Goal: Task Accomplishment & Management: Manage account settings

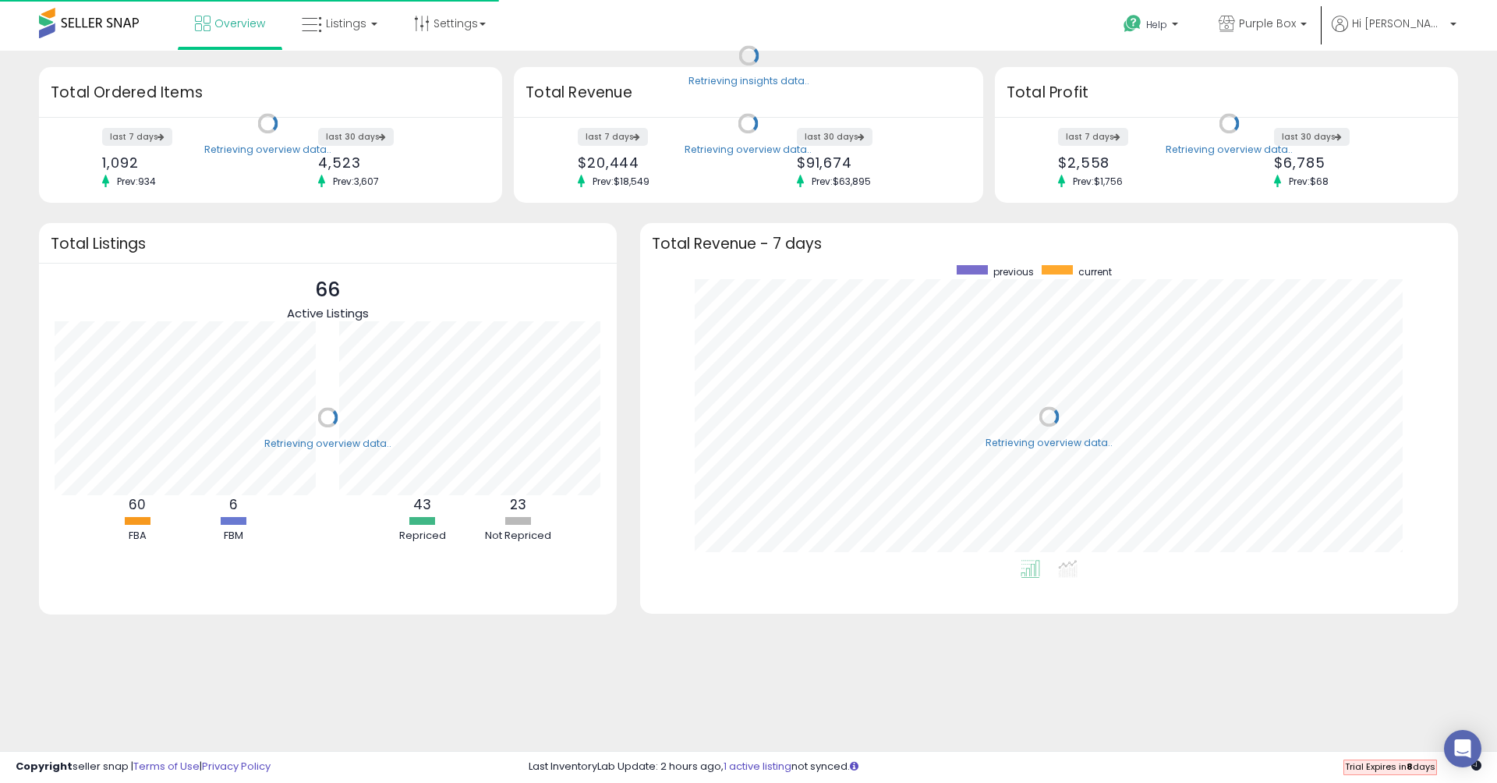
scroll to position [295, 786]
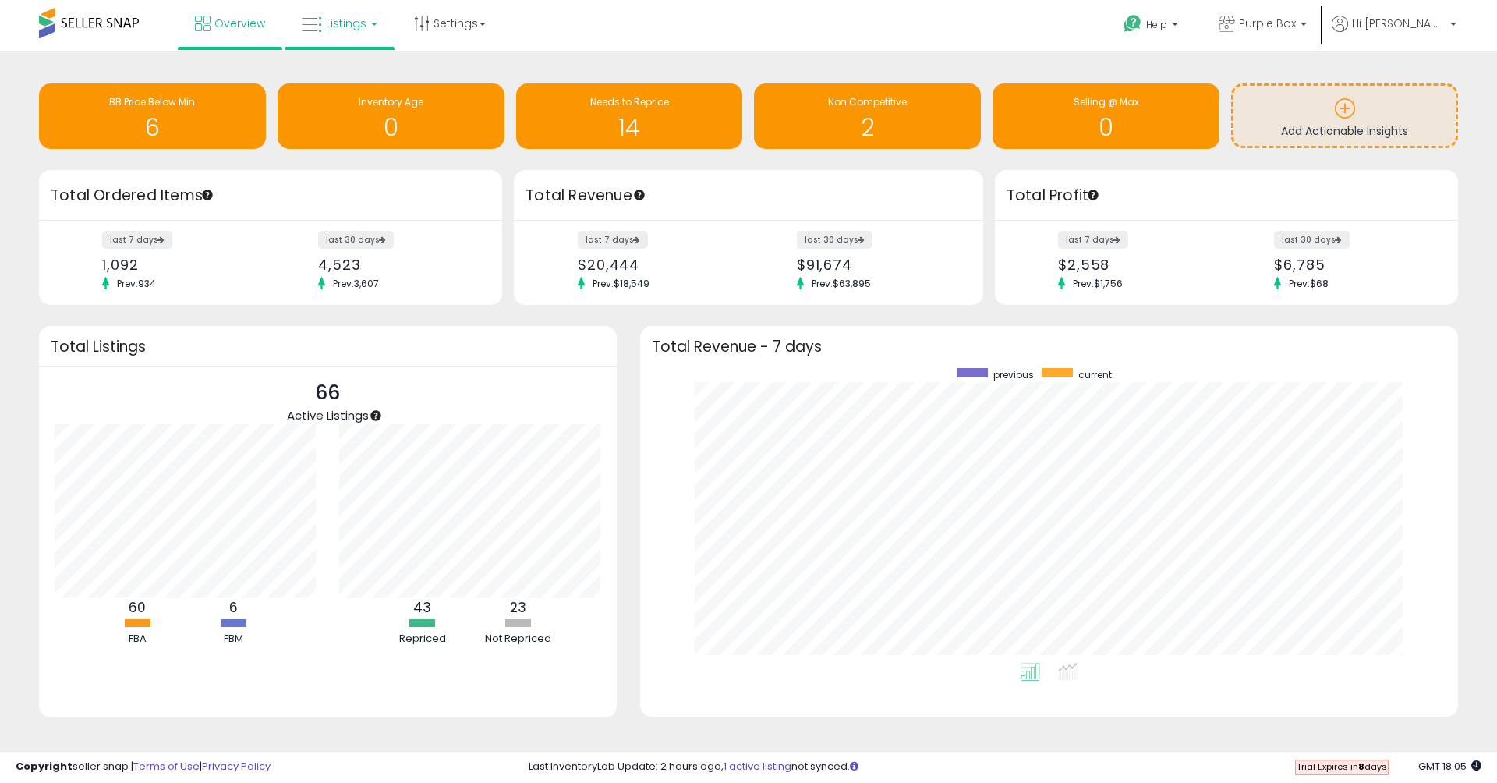
click at [352, 19] on span "Listings" at bounding box center [346, 24] width 41 height 16
click at [366, 81] on icon at bounding box center [351, 77] width 68 height 20
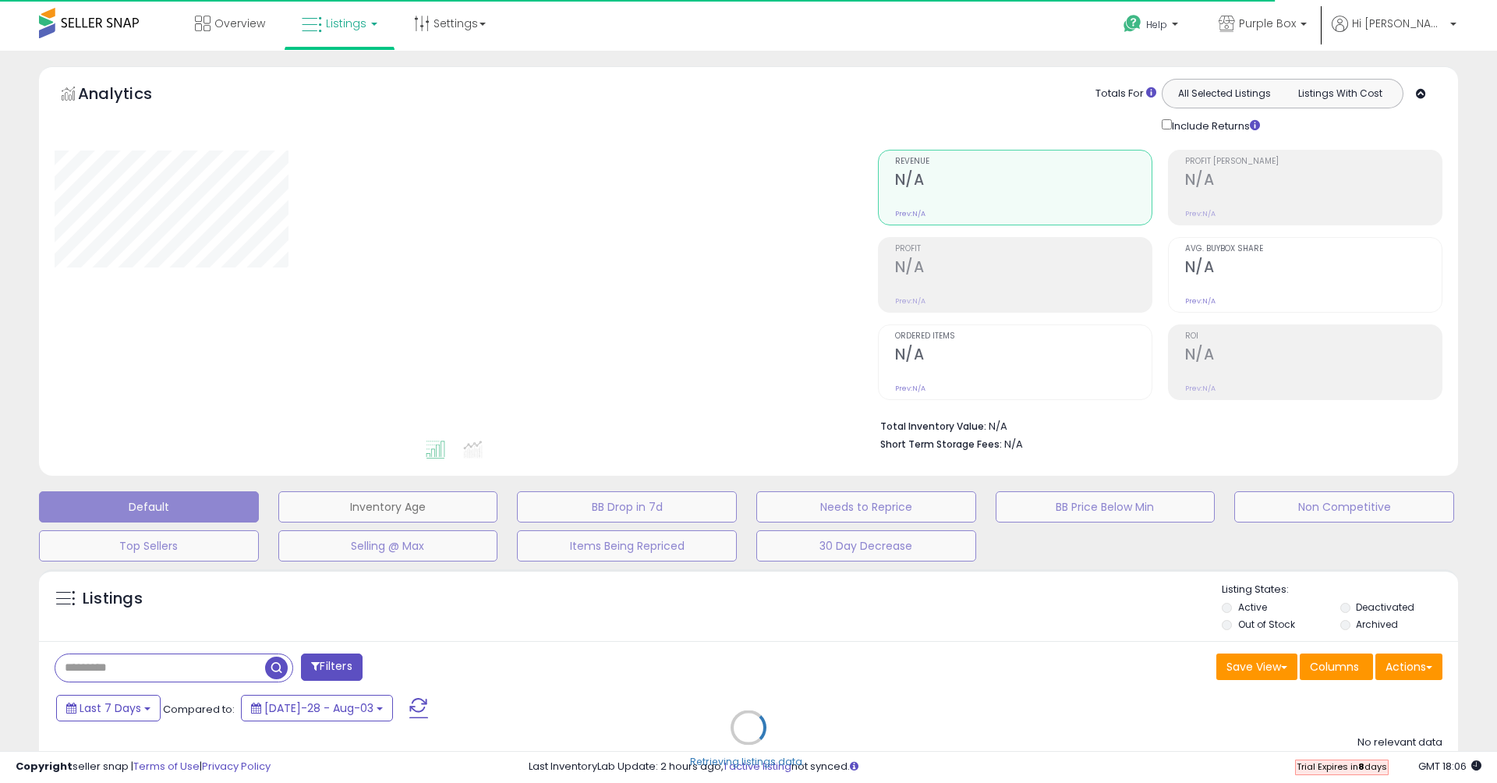
click at [416, 500] on button "Inventory Age" at bounding box center [388, 506] width 220 height 31
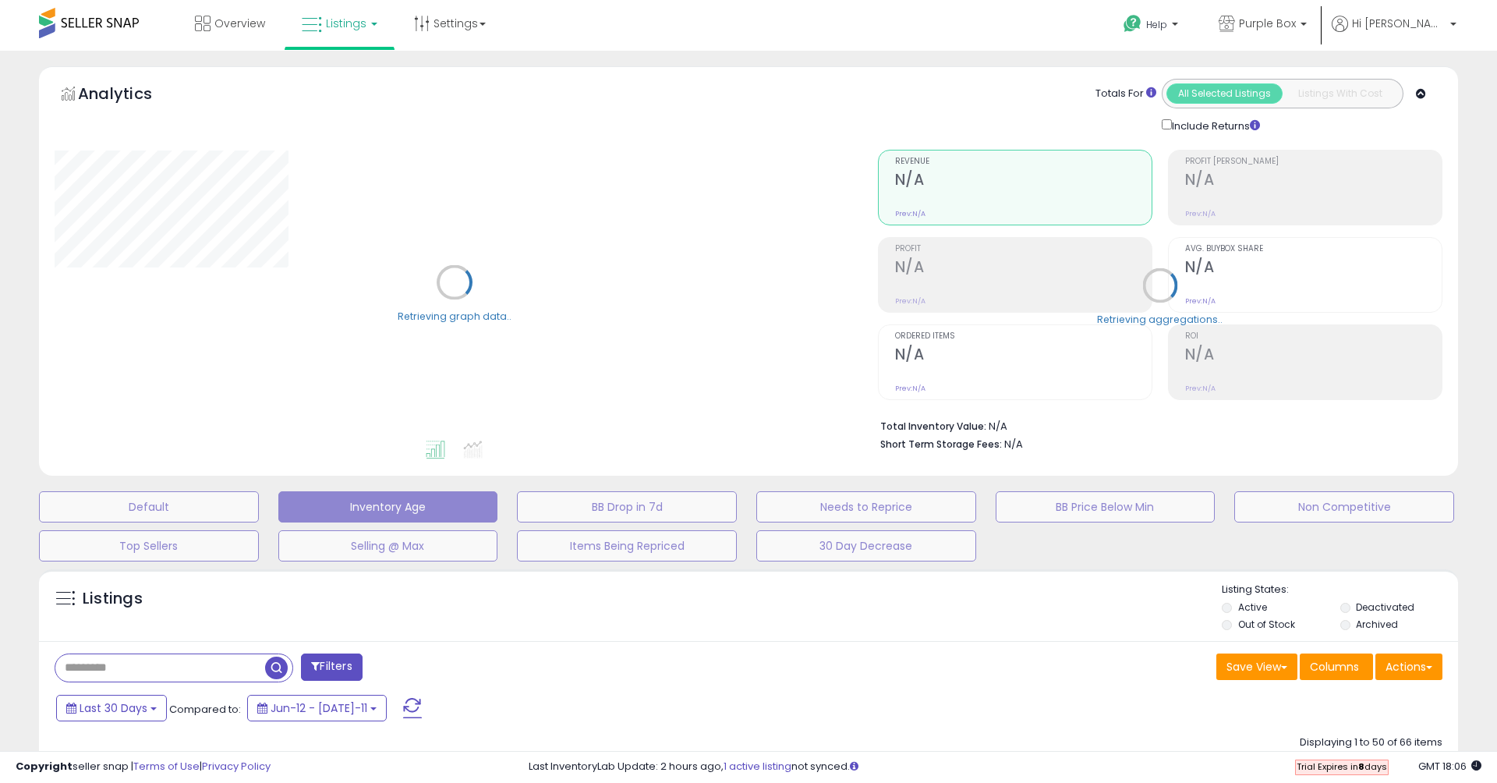
select select "**"
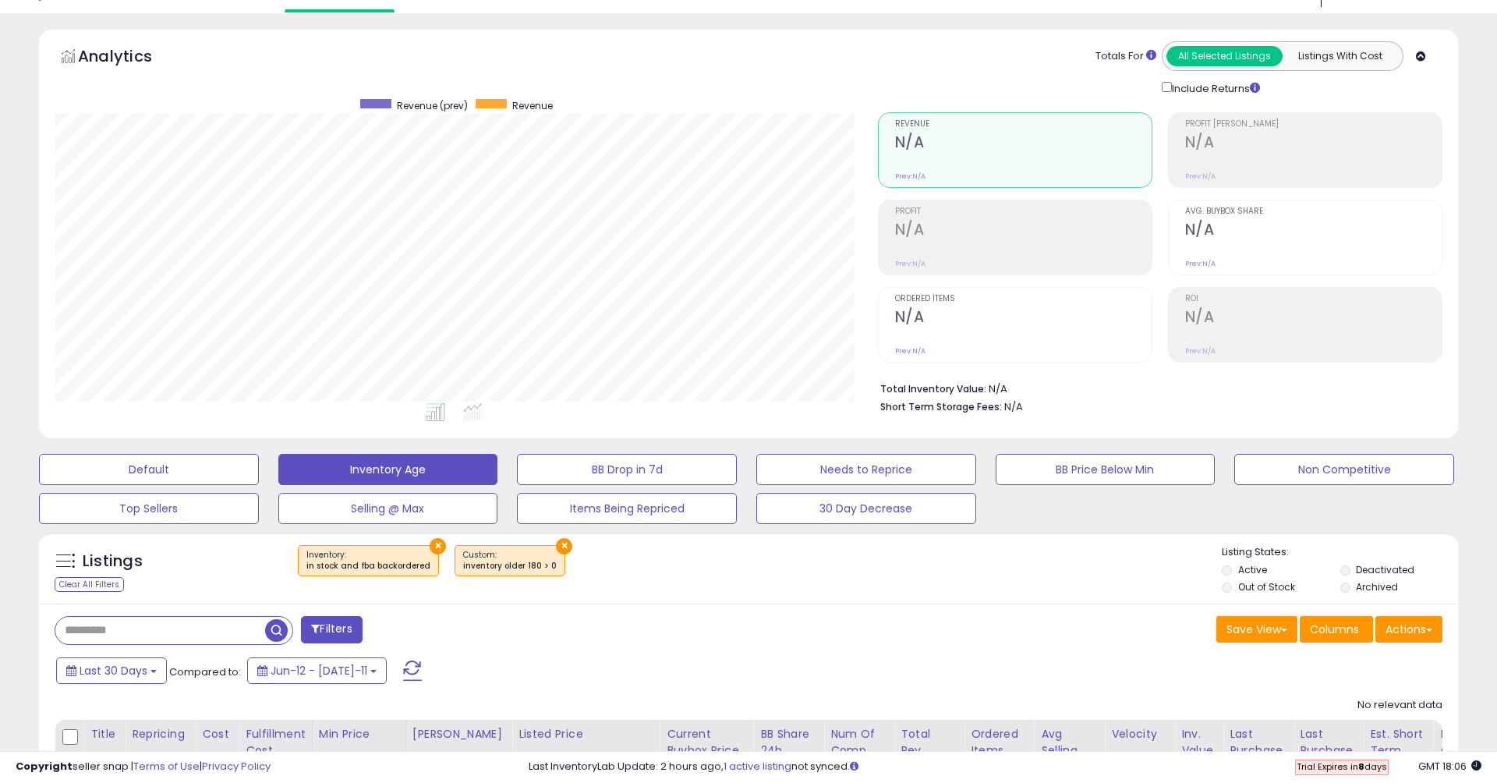
scroll to position [172, 0]
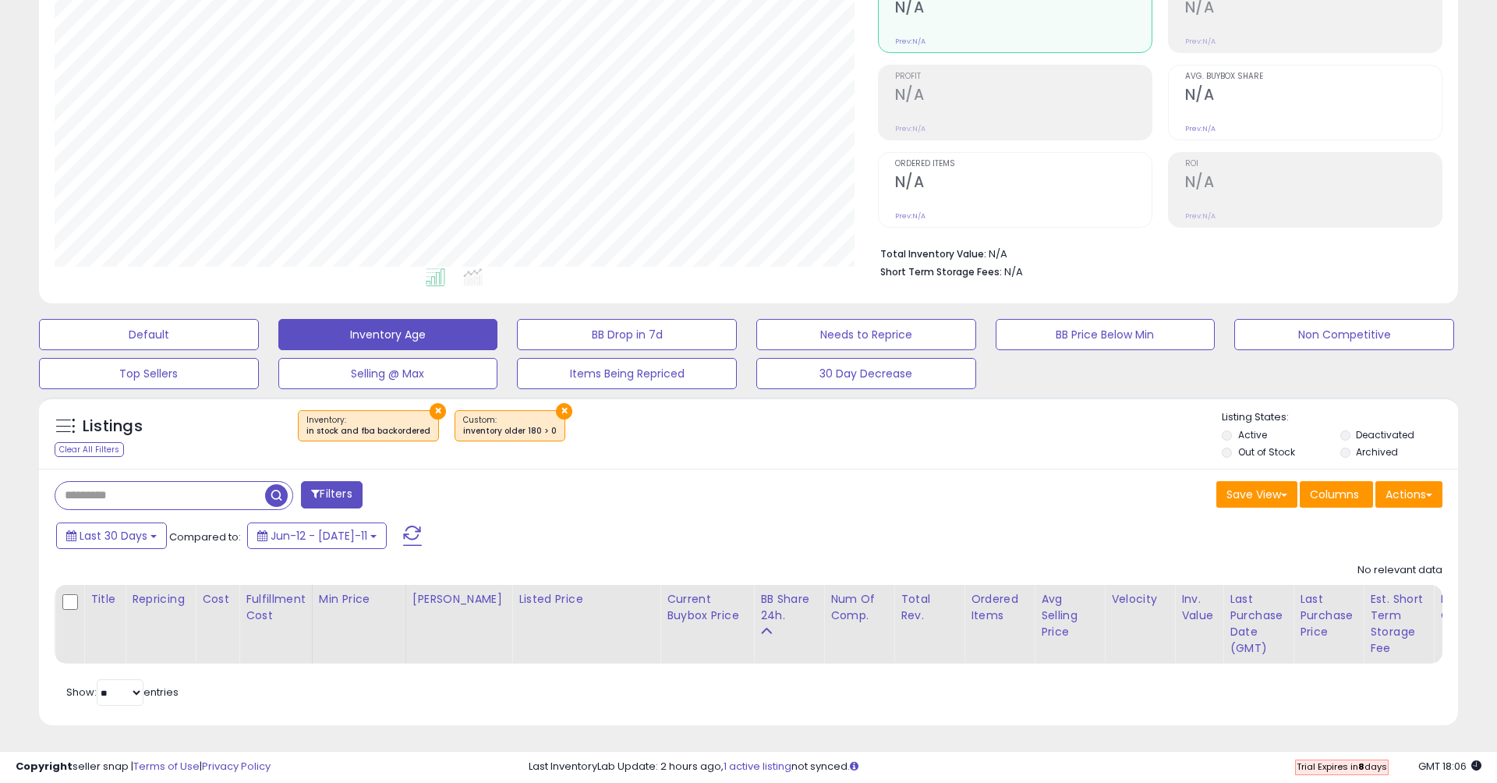
click at [556, 405] on button "×" at bounding box center [564, 411] width 16 height 16
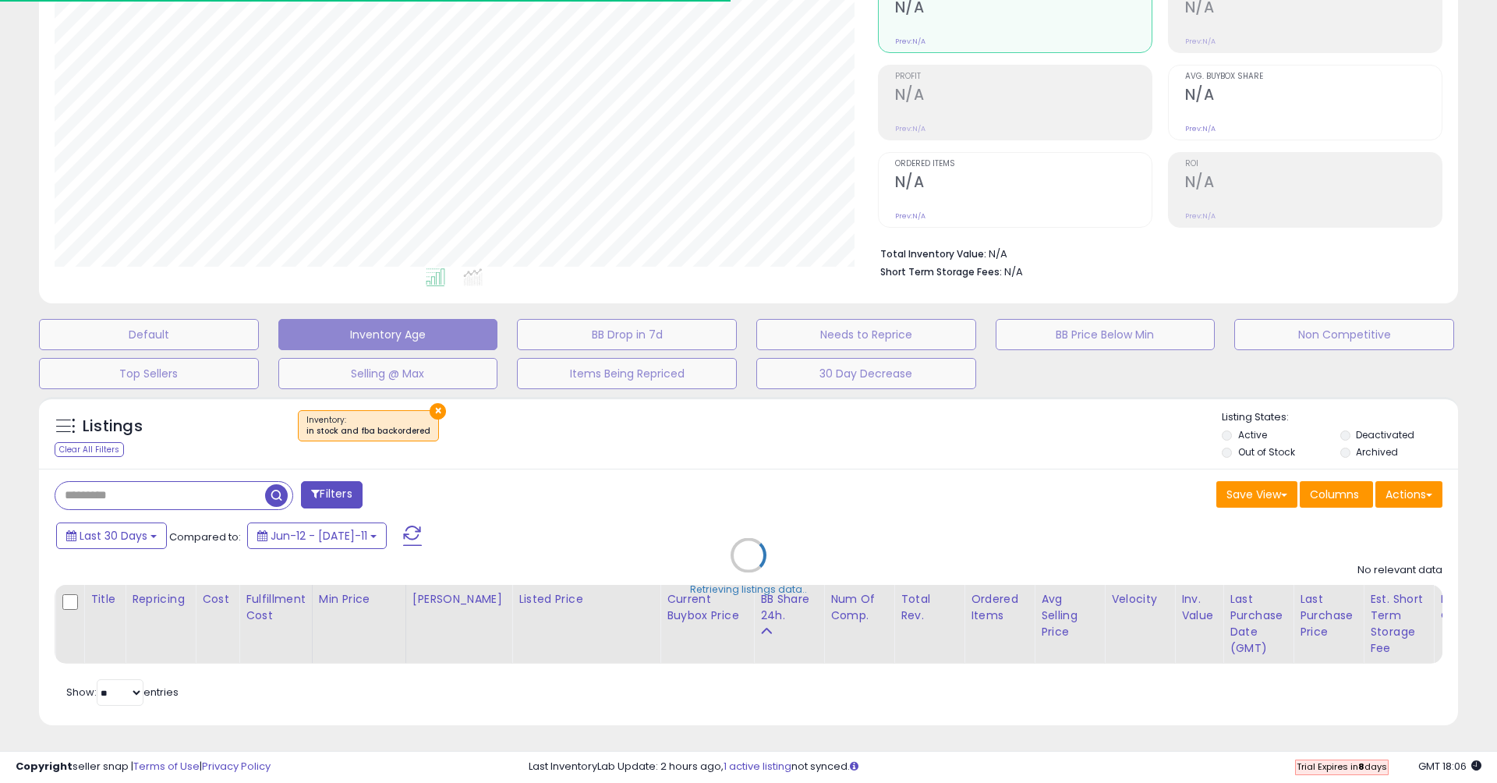
click at [432, 406] on div "Retrieving listings data.." at bounding box center [748, 567] width 1443 height 356
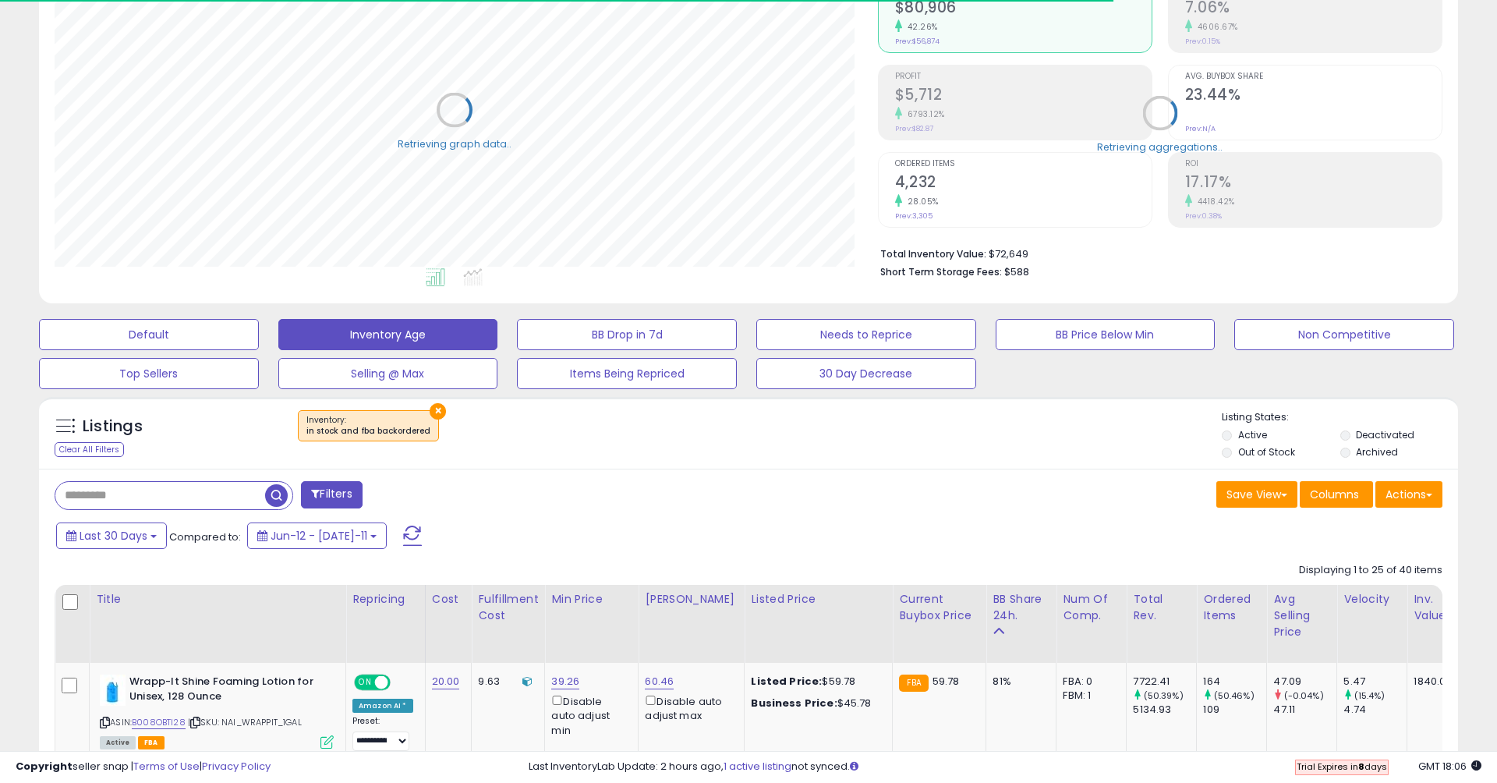
click at [430, 409] on button "×" at bounding box center [438, 411] width 16 height 16
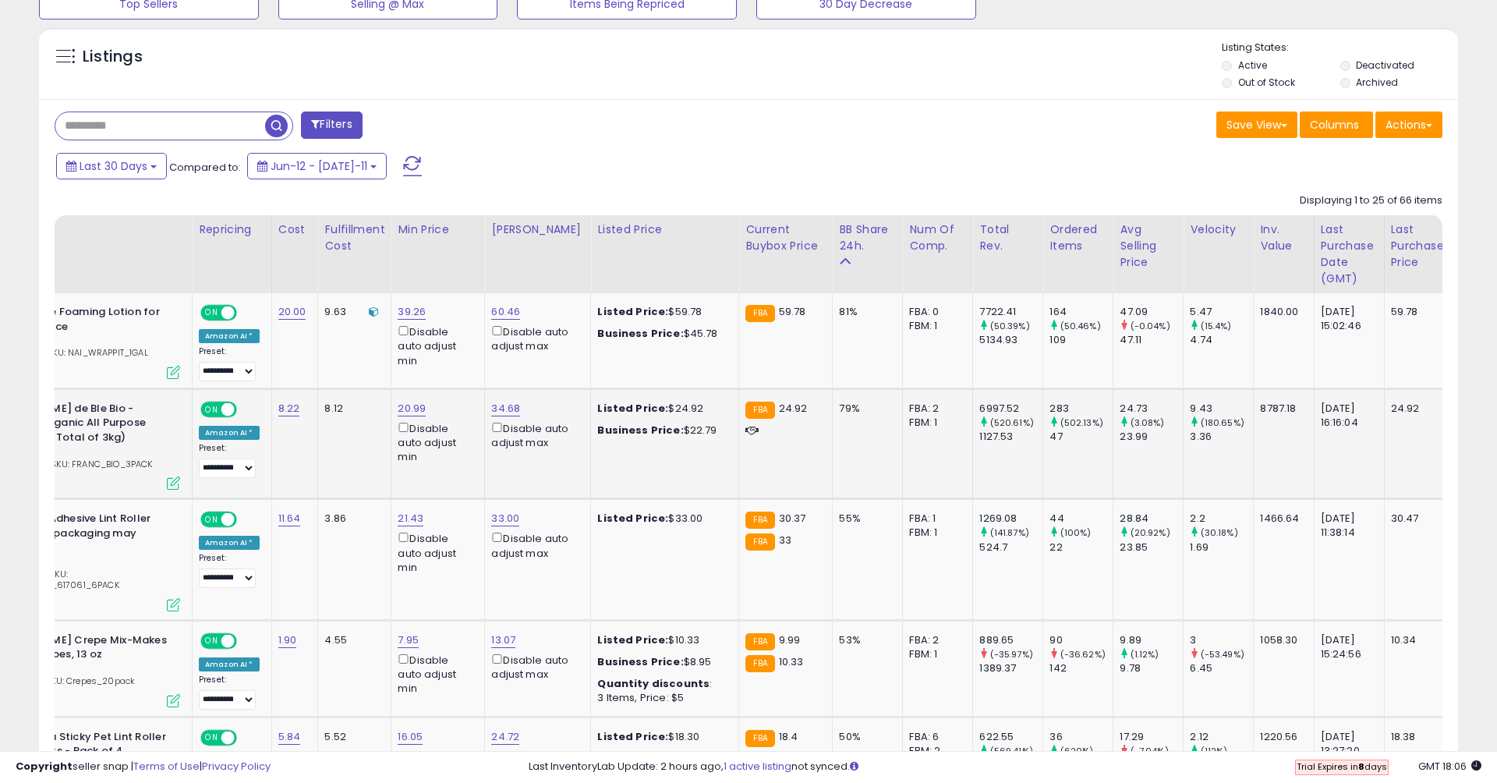
scroll to position [0, 0]
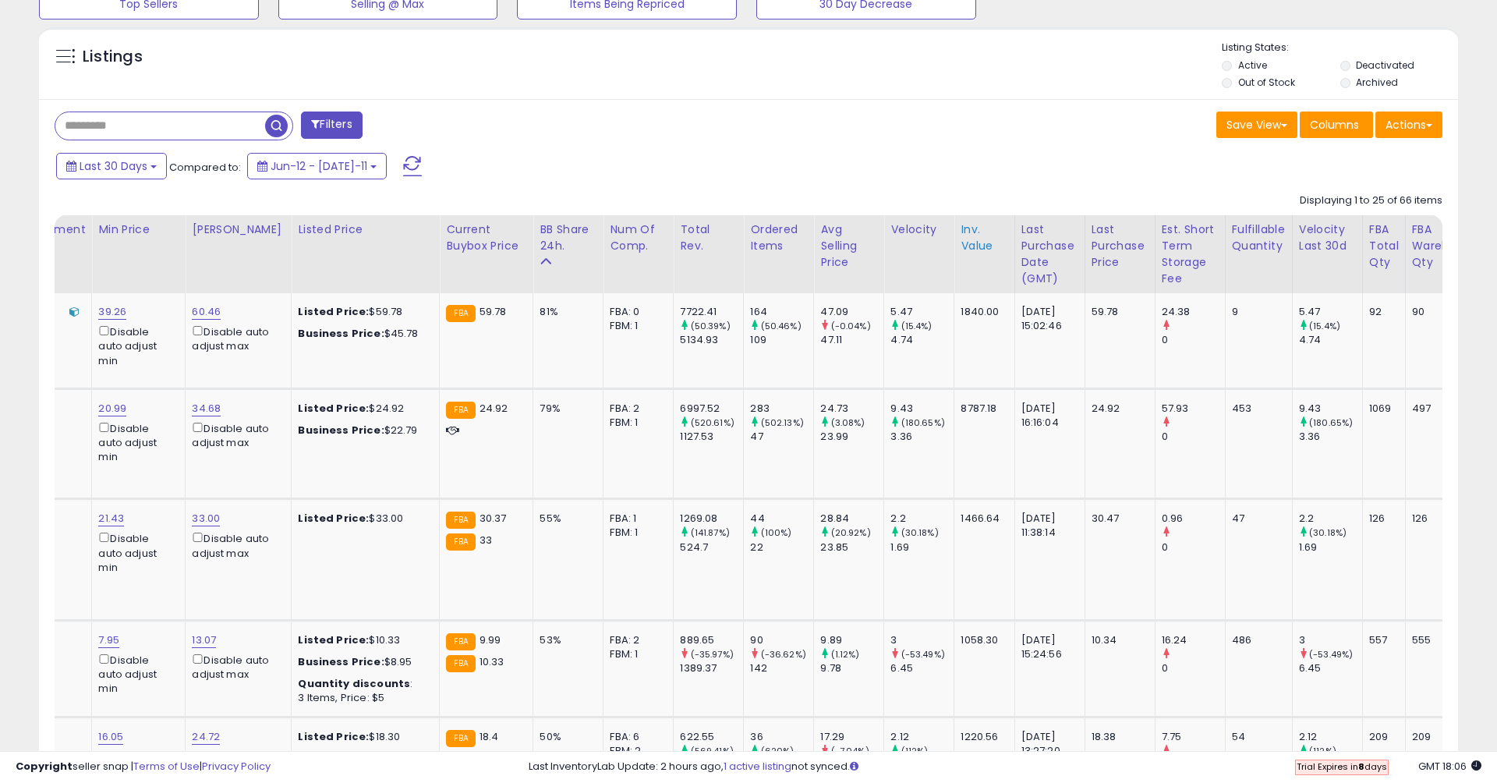
click at [965, 247] on div "Inv. value" at bounding box center [984, 237] width 47 height 33
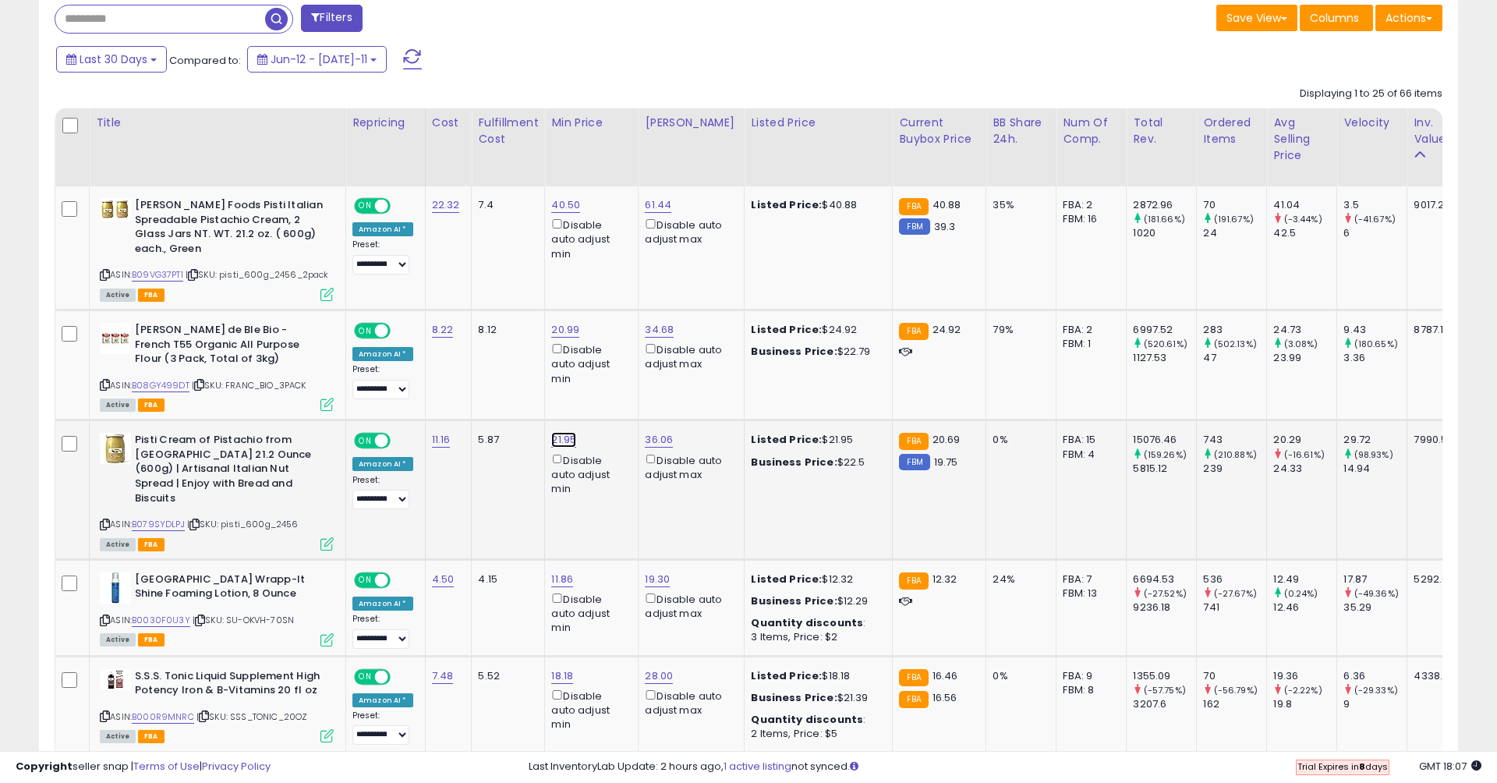
click at [554, 213] on link "21.95" at bounding box center [565, 205] width 29 height 16
drag, startPoint x: 498, startPoint y: 386, endPoint x: 434, endPoint y: 385, distance: 64.7
type input "*"
type input "*****"
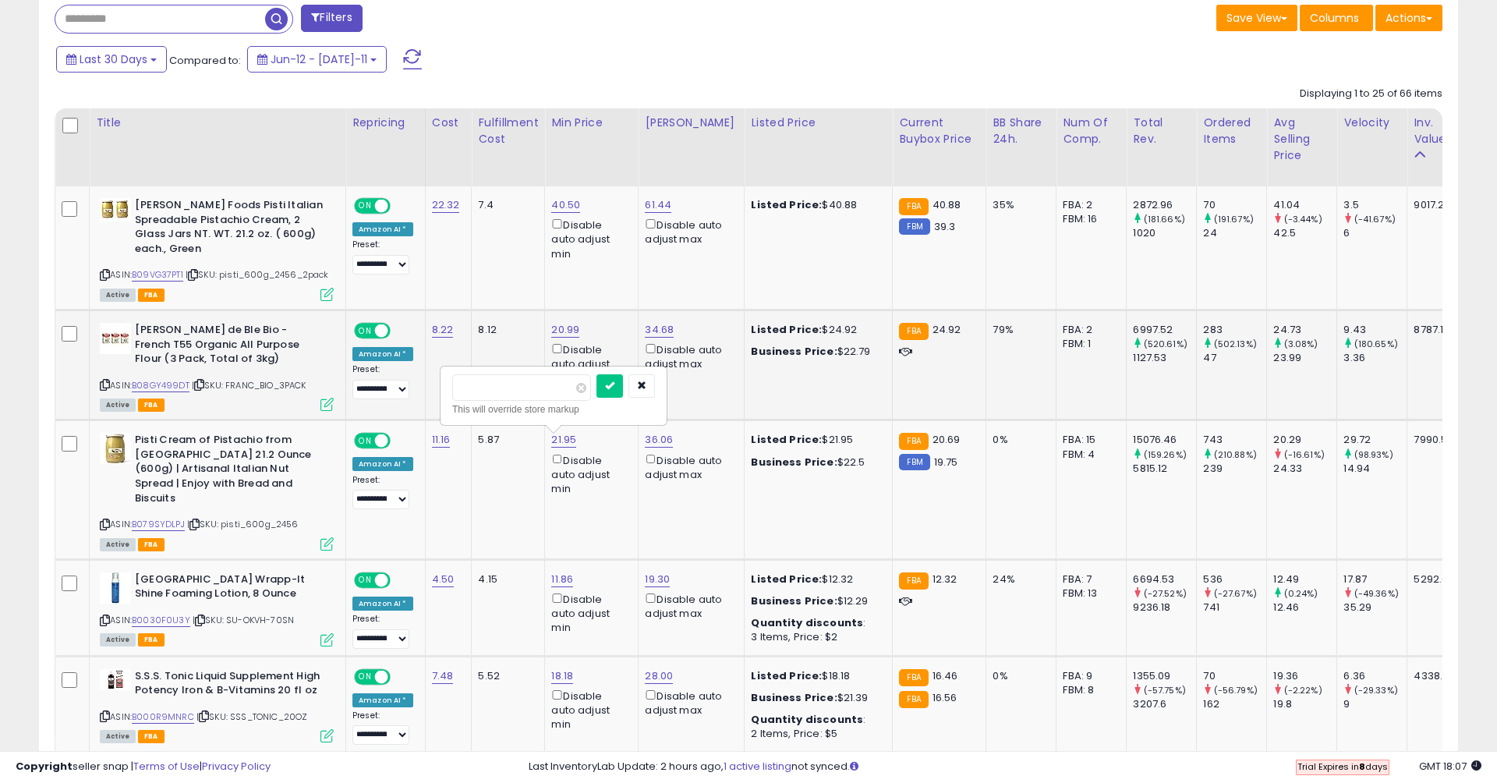
click button "submit" at bounding box center [610, 385] width 27 height 23
